Goal: Check status

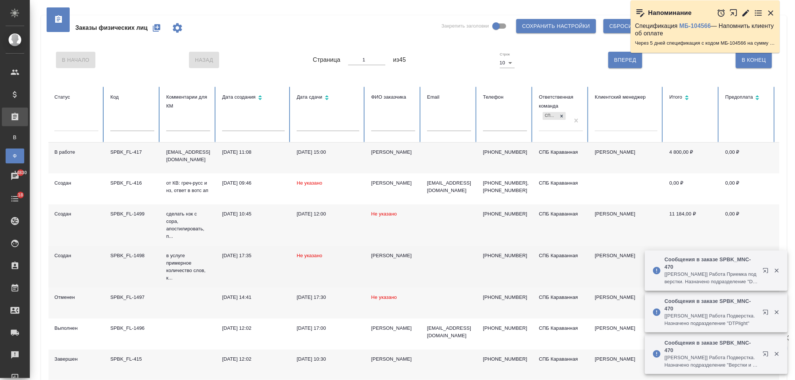
click at [278, 272] on td "[DATE] 17:35" at bounding box center [253, 267] width 75 height 42
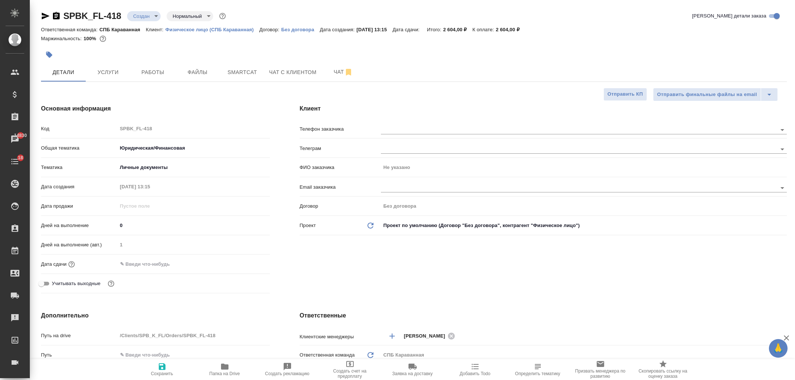
select select "RU"
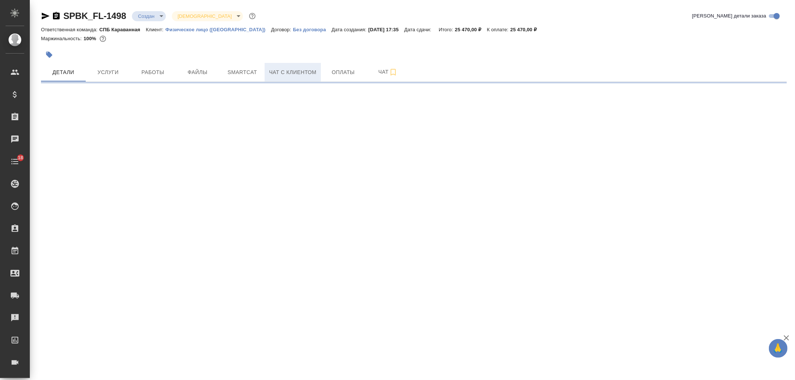
select select "RU"
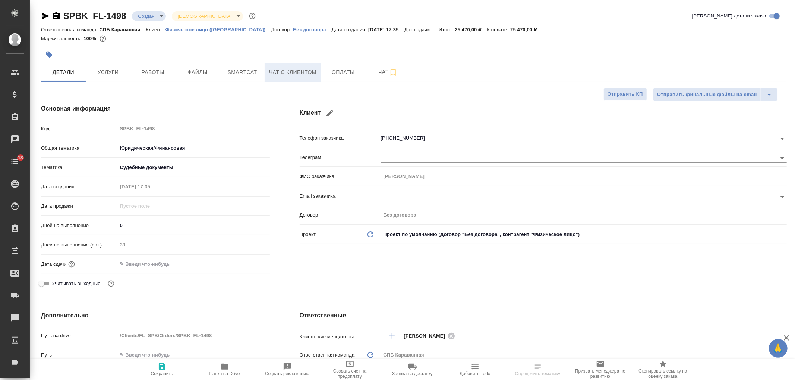
type textarea "x"
click at [311, 75] on span "Чат с клиентом" at bounding box center [292, 72] width 47 height 9
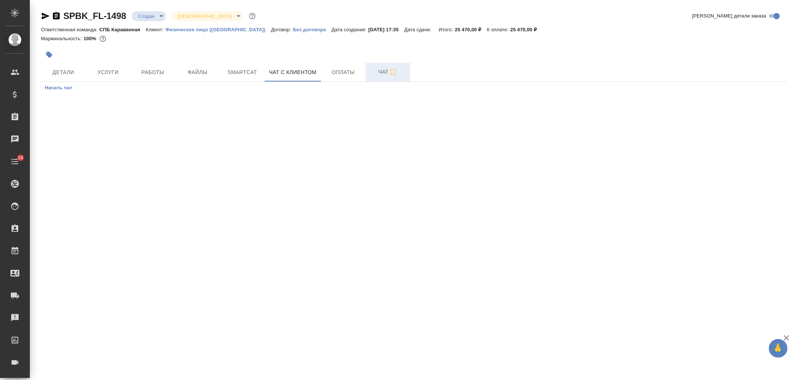
click at [391, 72] on icon "button" at bounding box center [393, 72] width 5 height 7
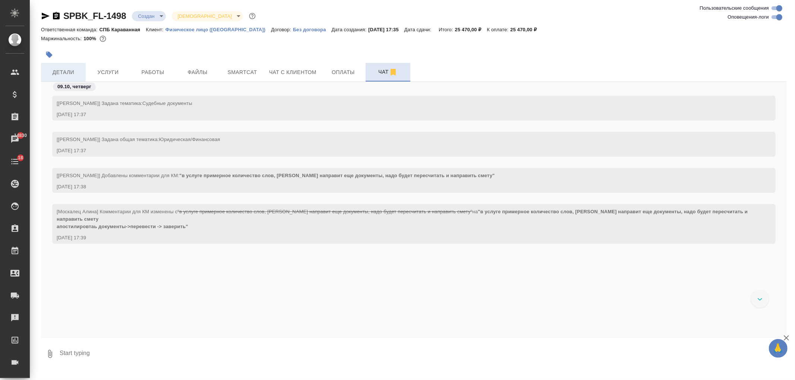
click at [77, 72] on span "Детали" at bounding box center [63, 72] width 36 height 9
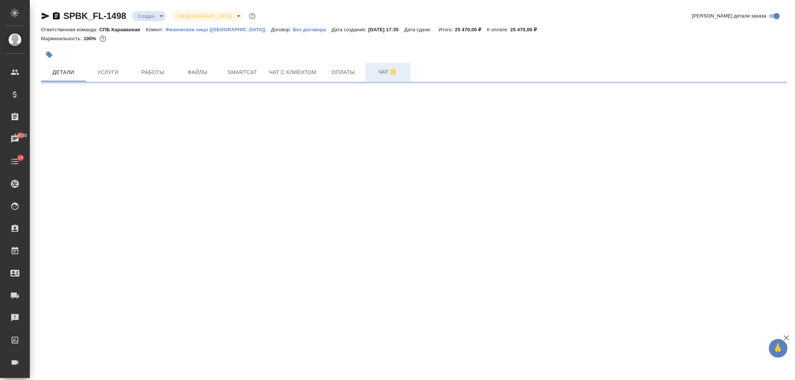
select select "RU"
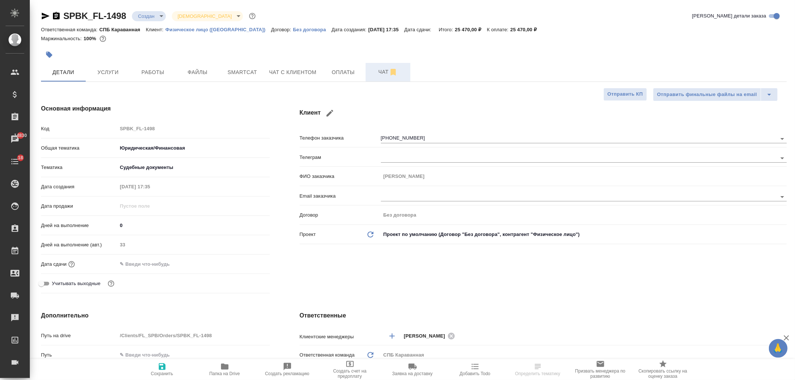
type textarea "x"
click at [442, 281] on div "Клиент Телефон заказчика [PHONE_NUMBER] Телеграм ФИО заказчика [PERSON_NAME] за…" at bounding box center [543, 200] width 517 height 222
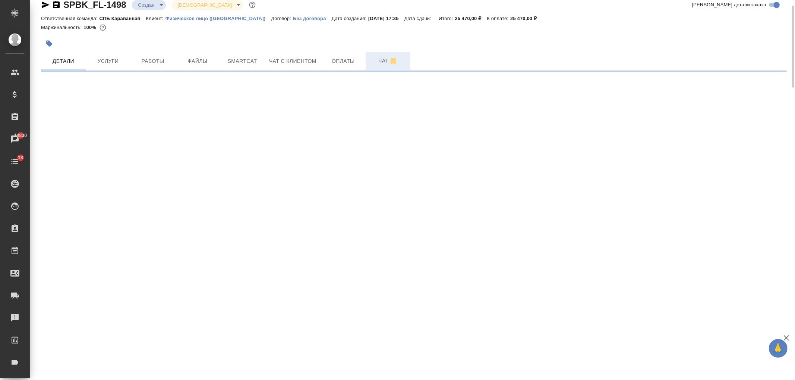
select select "RU"
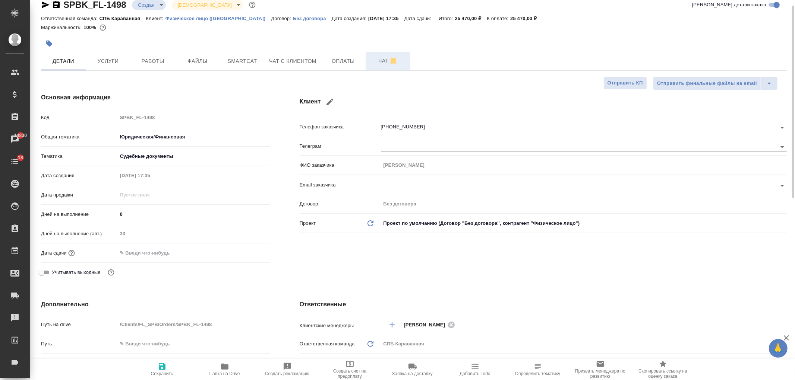
type textarea "x"
click at [437, 281] on div "Клиент Телефон заказчика [PHONE_NUMBER] Телеграм ФИО заказчика [PERSON_NAME] за…" at bounding box center [543, 189] width 517 height 222
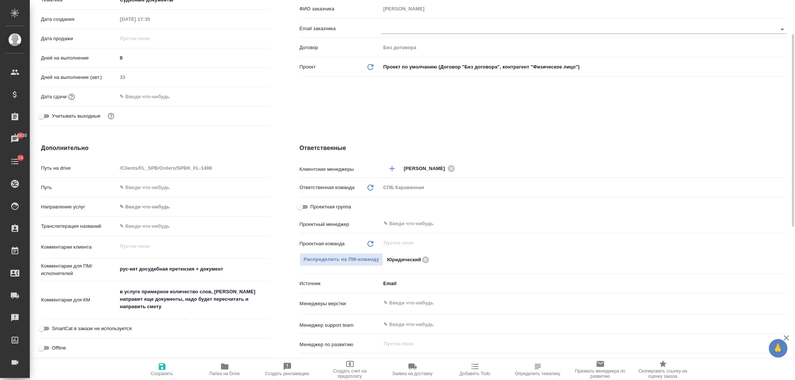
scroll to position [190, 0]
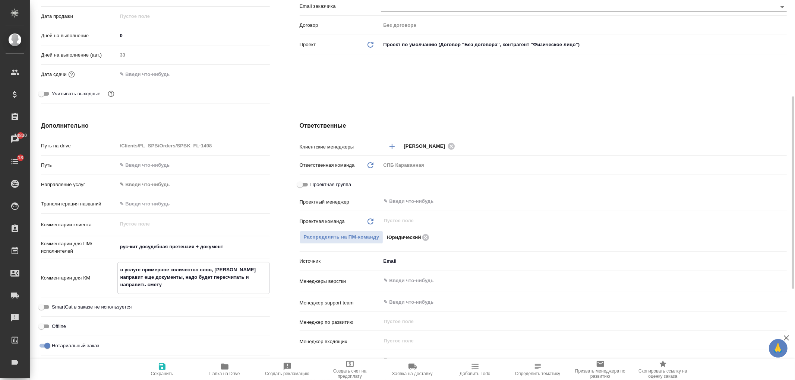
click at [196, 279] on textarea "в услуге примерное количество слов, [PERSON_NAME] направит еще документы, надо …" at bounding box center [194, 278] width 152 height 28
type textarea "x"
click at [469, 106] on div "Клиент Телефон заказчика [PHONE_NUMBER] Телеграм ФИО заказчика [PERSON_NAME] за…" at bounding box center [543, 10] width 517 height 222
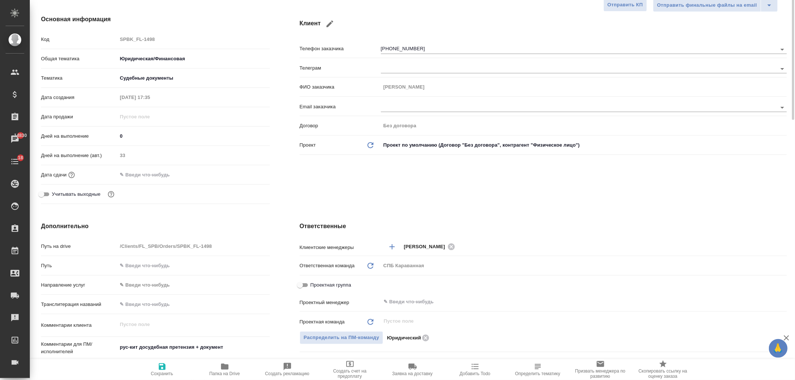
scroll to position [0, 0]
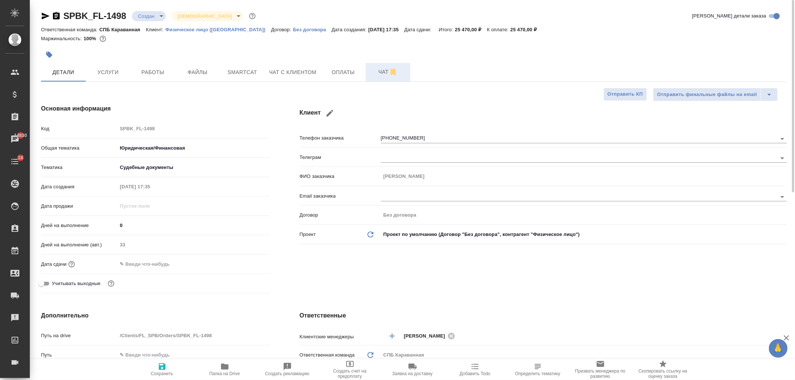
type textarea "x"
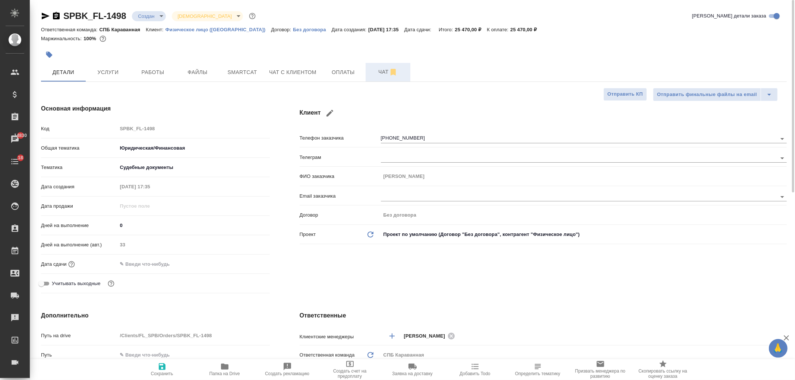
type textarea "x"
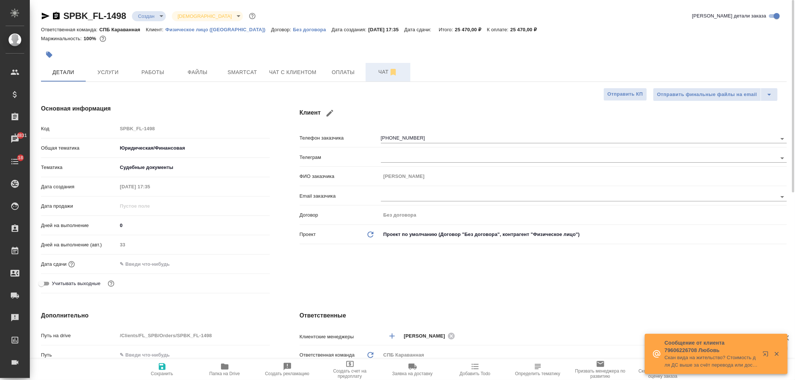
type textarea "x"
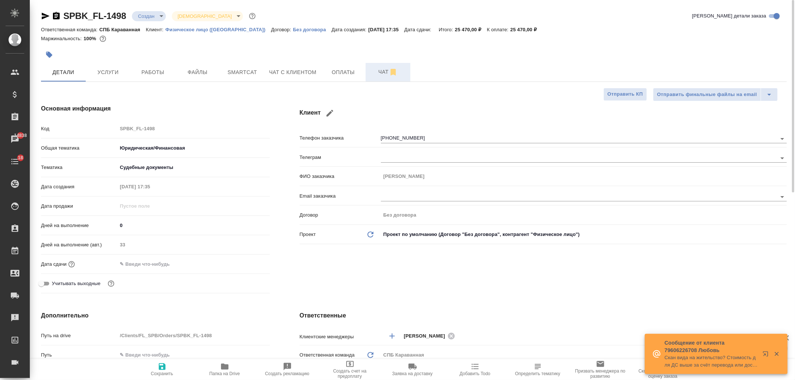
type textarea "x"
click at [299, 71] on span "Чат с клиентом" at bounding box center [292, 72] width 47 height 9
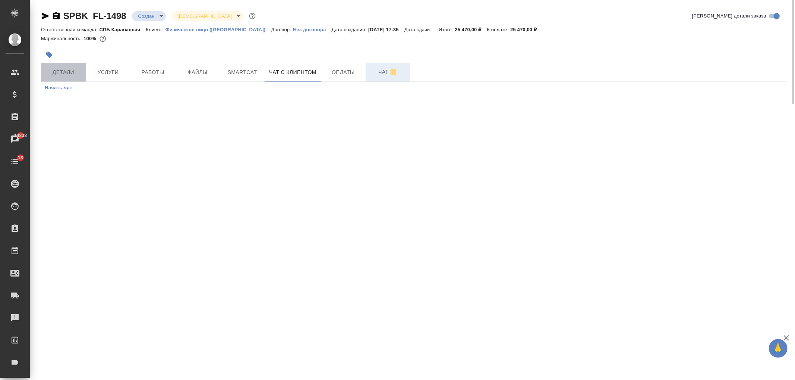
click at [60, 72] on span "Детали" at bounding box center [63, 72] width 36 height 9
select select "RU"
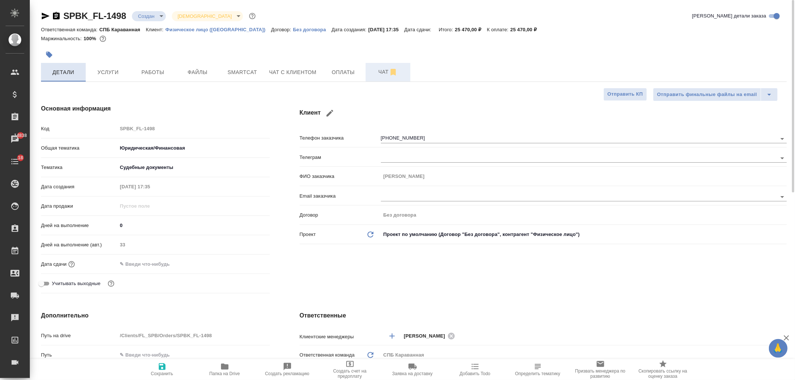
type textarea "x"
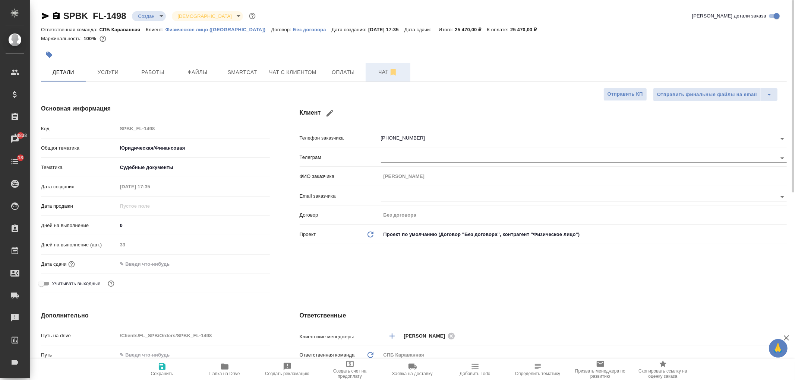
type textarea "x"
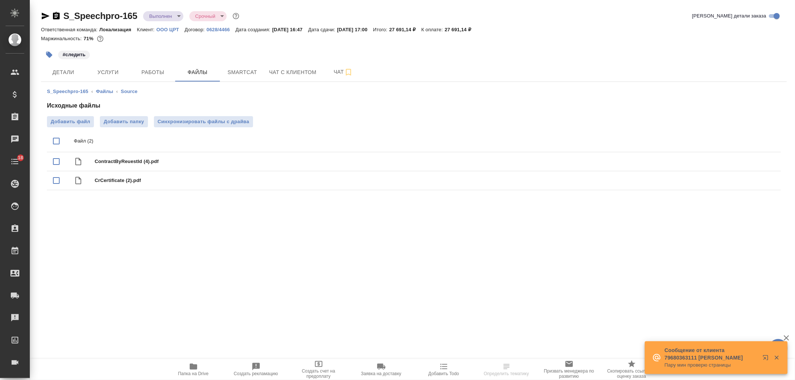
click at [198, 363] on span "Папка на Drive" at bounding box center [194, 370] width 54 height 14
